Goal: Transaction & Acquisition: Purchase product/service

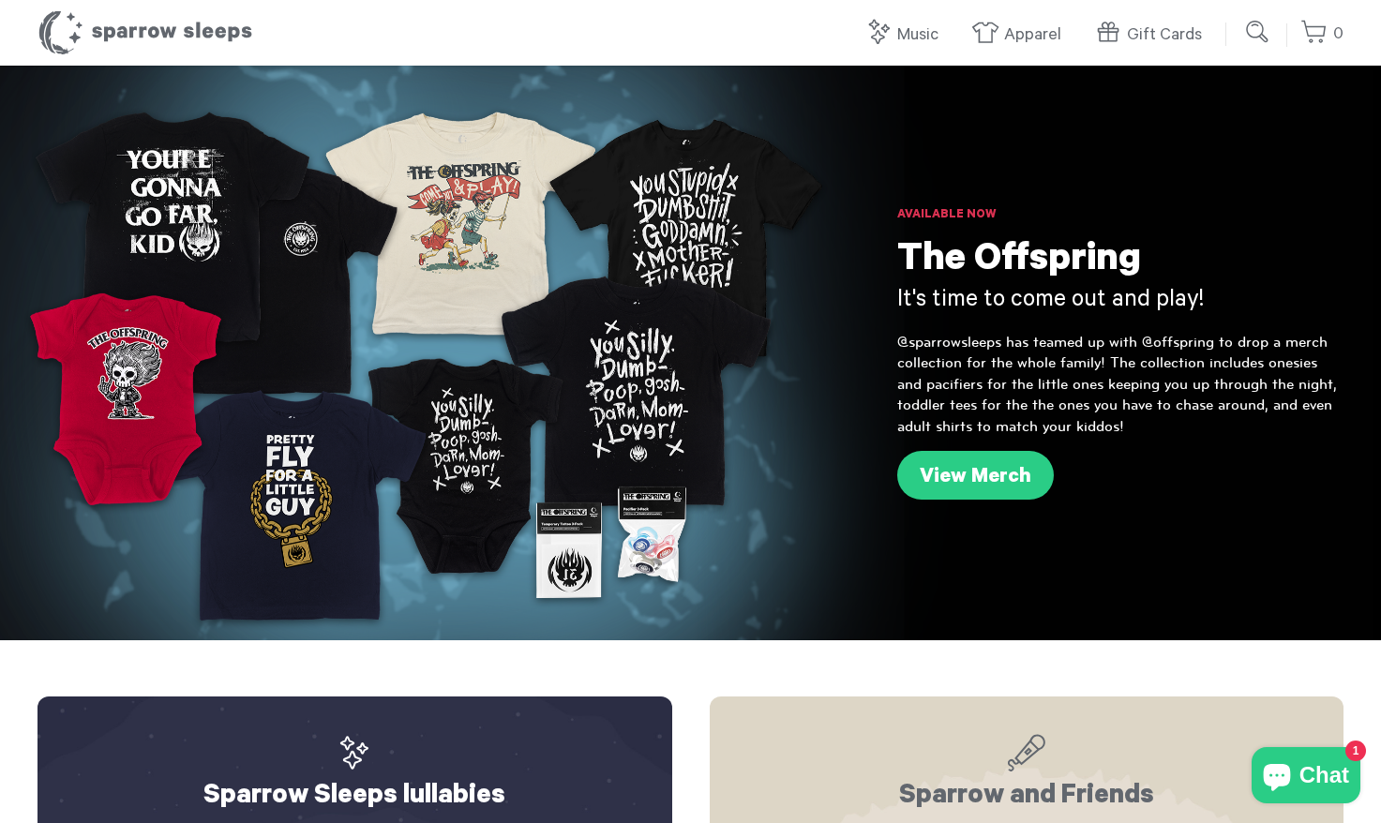
click at [1019, 11] on nav "Music All Music Lullabies Lofi White Noise Kid's Music Vinyl & CDs Apparel All …" at bounding box center [1019, 27] width 384 height 55
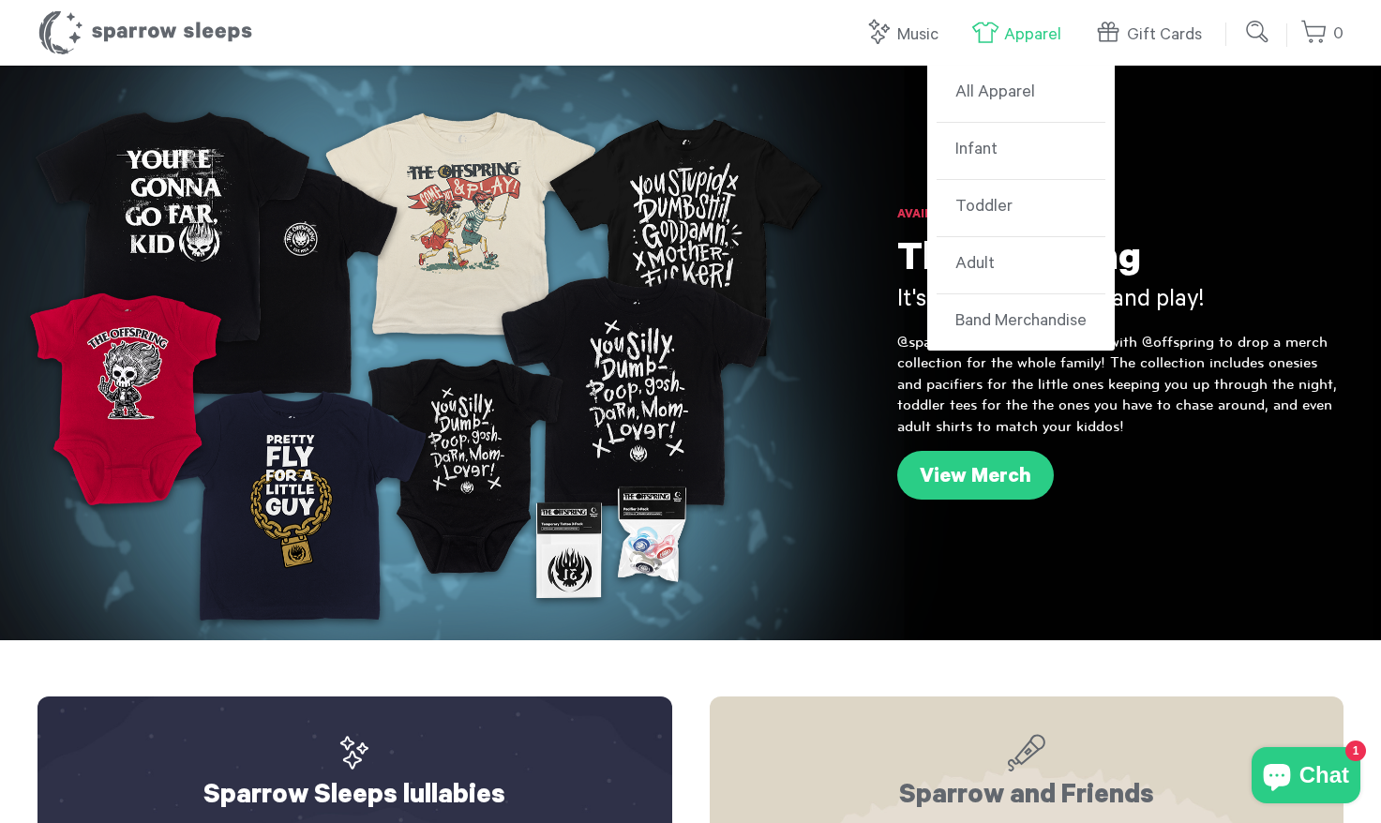
click at [1013, 24] on link "Apparel" at bounding box center [1020, 35] width 99 height 40
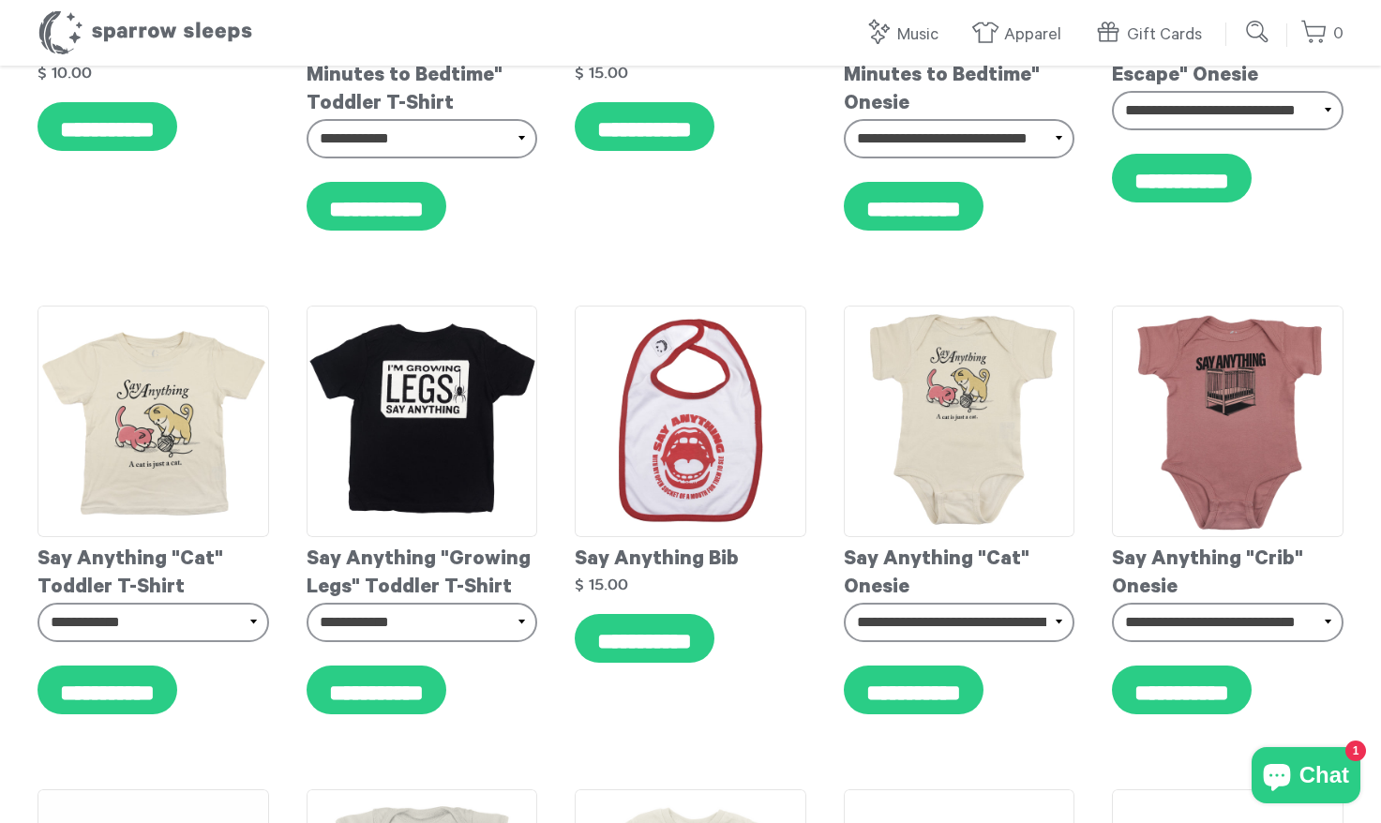
scroll to position [898, 0]
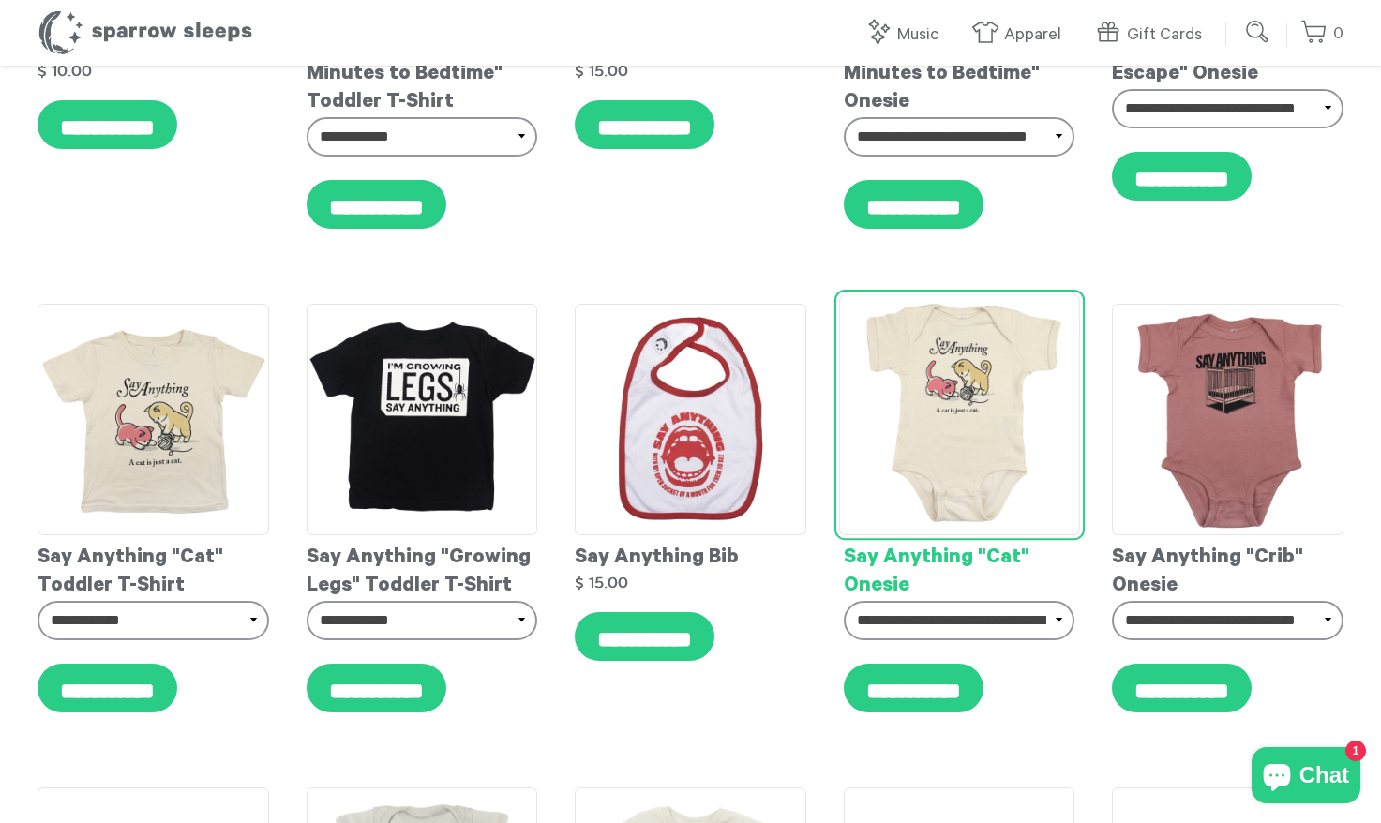
click at [1007, 414] on img at bounding box center [959, 414] width 240 height 240
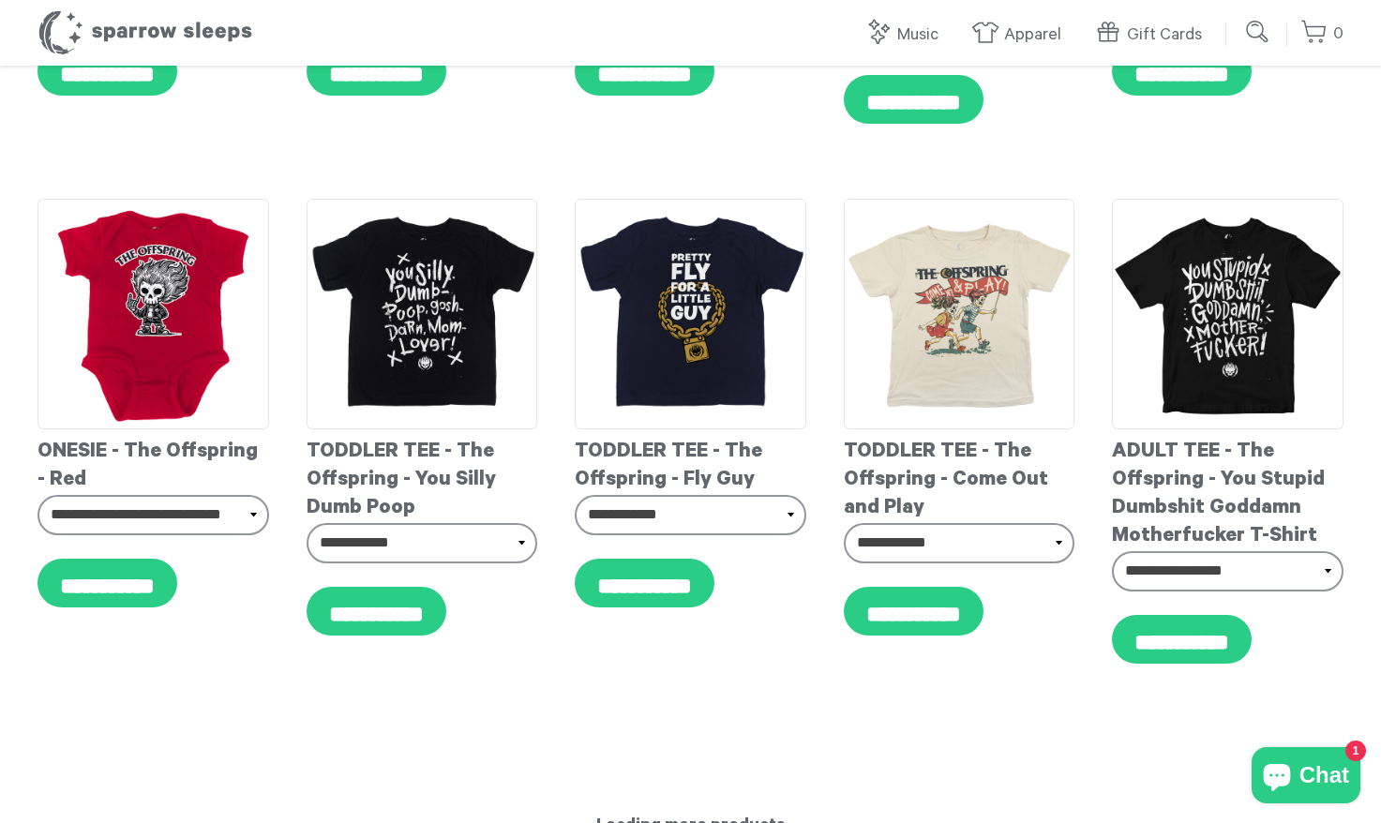
scroll to position [10453, 0]
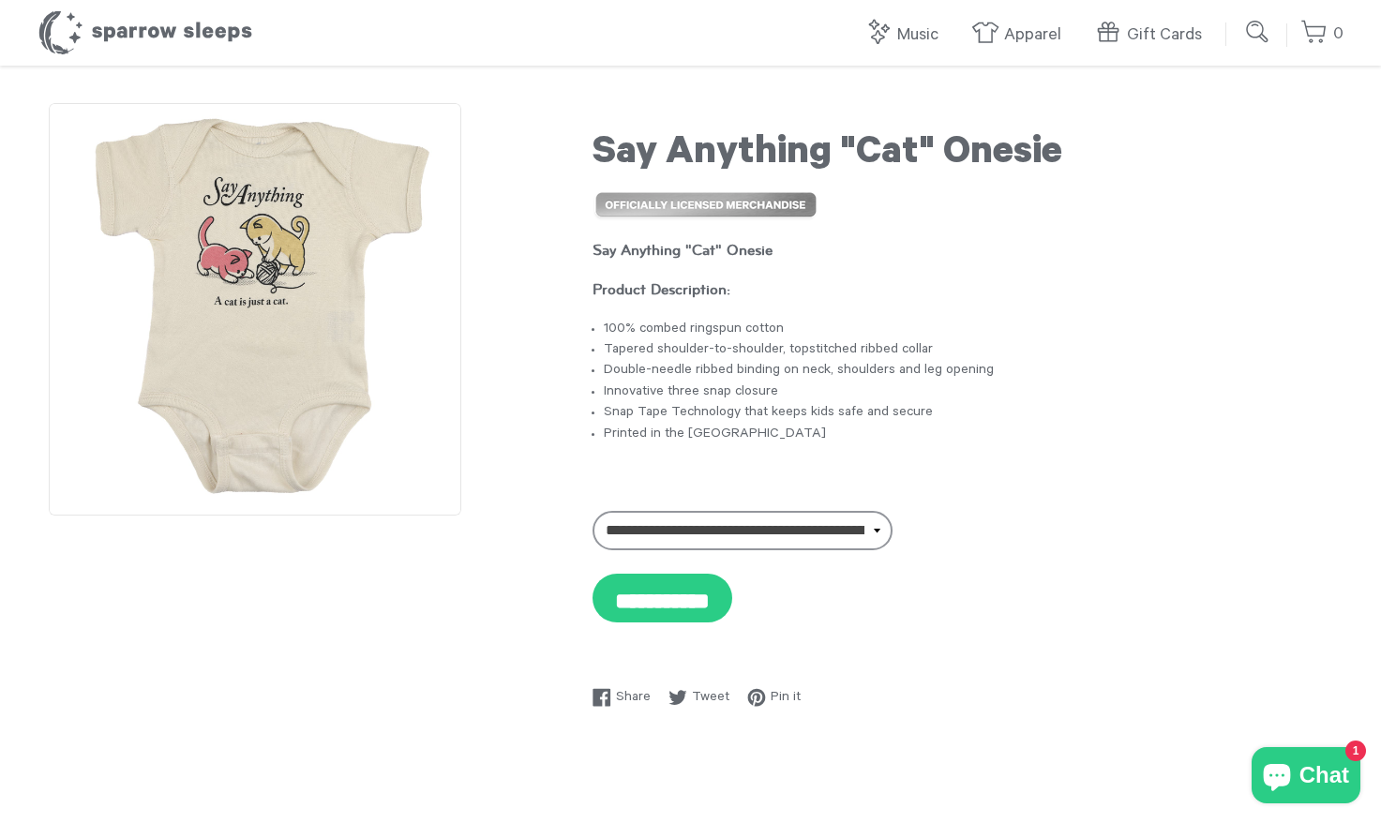
click at [234, 249] on img at bounding box center [255, 309] width 412 height 412
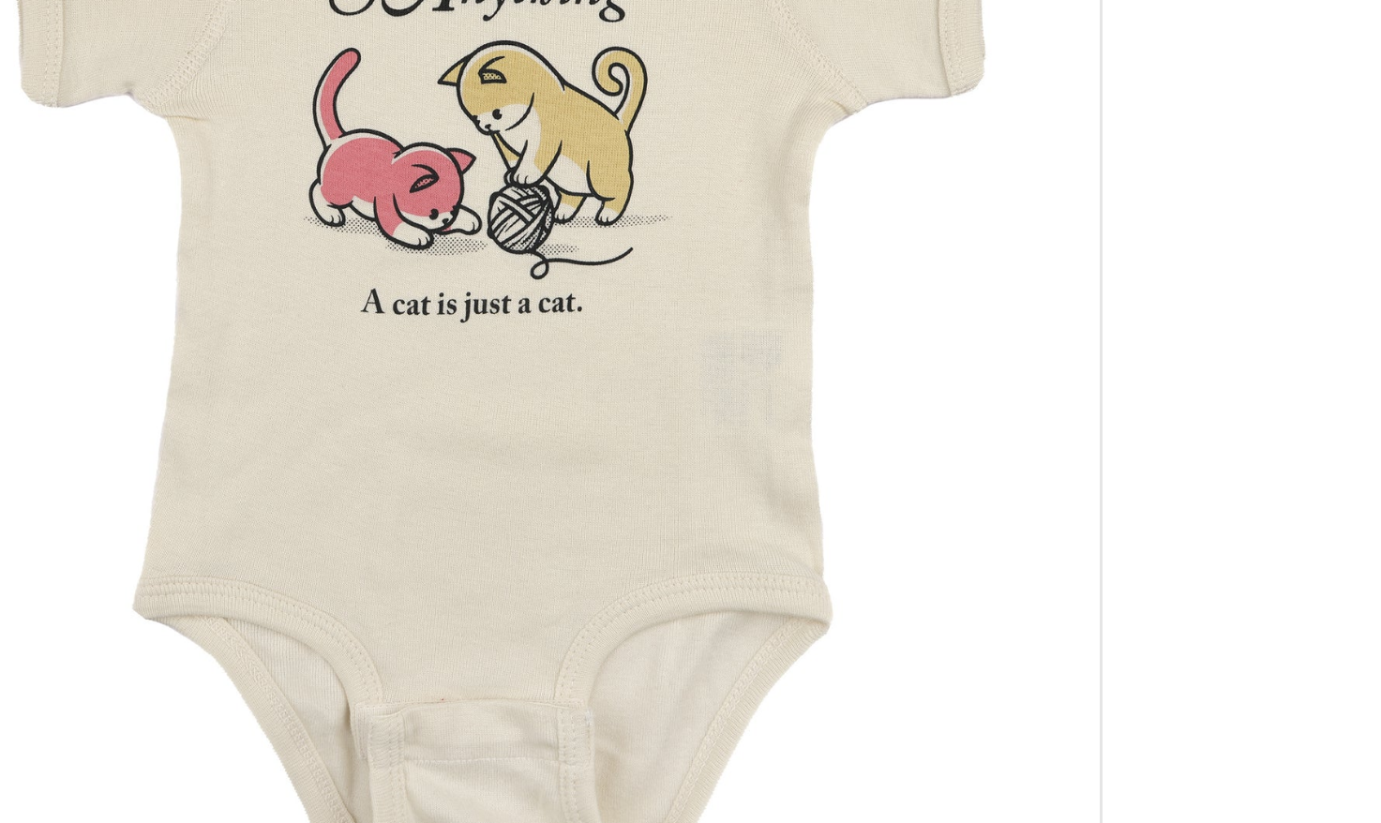
click at [243, 314] on img at bounding box center [255, 309] width 412 height 412
drag, startPoint x: 457, startPoint y: 314, endPoint x: 259, endPoint y: 337, distance: 199.1
click at [94, 200] on img at bounding box center [255, 309] width 412 height 412
